Goal: Navigation & Orientation: Find specific page/section

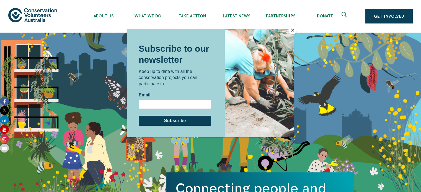
click at [292, 33] on button "Close" at bounding box center [292, 30] width 8 height 8
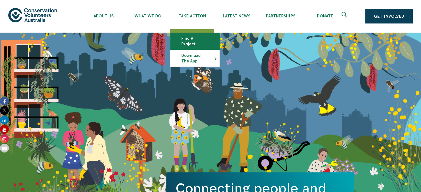
click at [193, 38] on link "Find a project" at bounding box center [194, 41] width 49 height 17
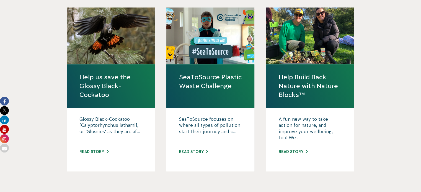
scroll to position [555, 0]
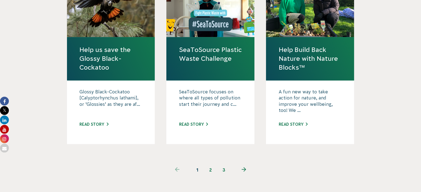
click at [206, 164] on link "2" at bounding box center [210, 170] width 13 height 13
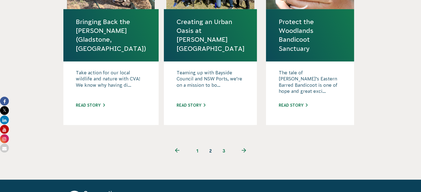
scroll to position [609, 0]
